Goal: Navigation & Orientation: Find specific page/section

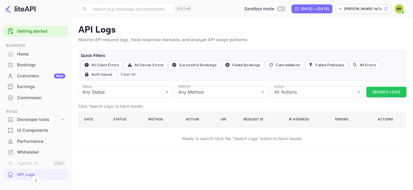
scroll to position [76, 0]
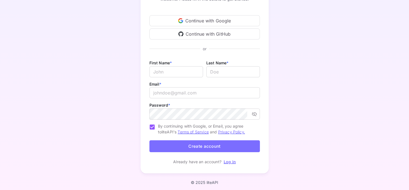
scroll to position [55, 0]
type input "[EMAIL_ADDRESS][DOMAIN_NAME]"
click at [232, 162] on link "Log in" at bounding box center [230, 161] width 12 height 5
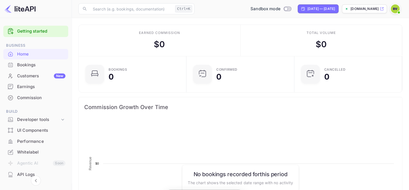
scroll to position [86, 100]
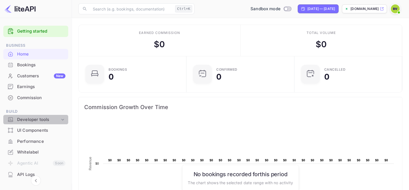
click at [61, 119] on icon at bounding box center [63, 120] width 6 height 6
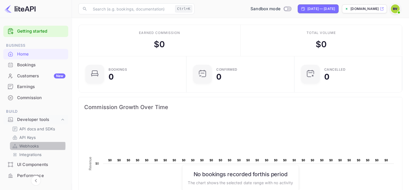
click at [29, 146] on p "Webhooks" at bounding box center [28, 146] width 19 height 6
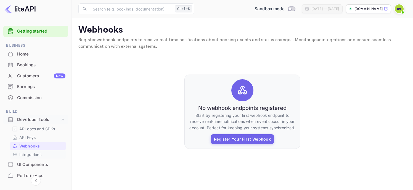
click at [33, 154] on p "Integrations" at bounding box center [30, 155] width 22 height 6
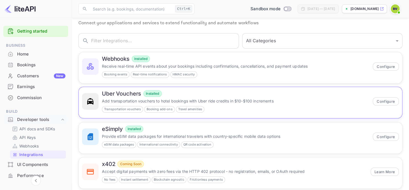
scroll to position [26, 0]
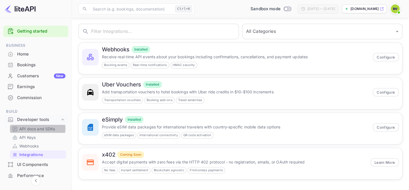
click at [31, 129] on p "API docs and SDKs" at bounding box center [37, 129] width 36 height 6
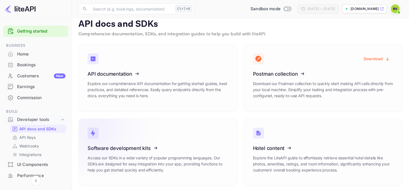
scroll to position [9, 0]
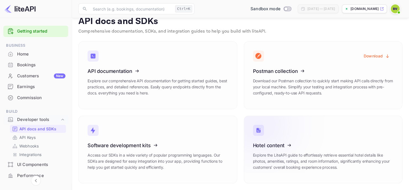
click at [268, 145] on icon at bounding box center [287, 144] width 86 height 57
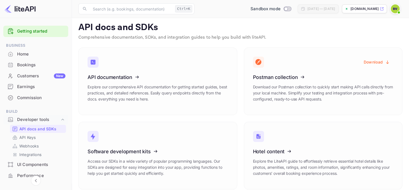
scroll to position [0, 0]
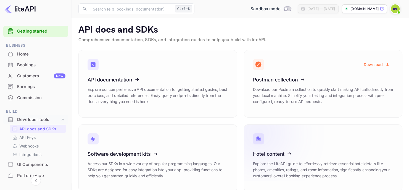
click at [274, 154] on icon at bounding box center [287, 152] width 86 height 57
